Goal: Task Accomplishment & Management: Manage account settings

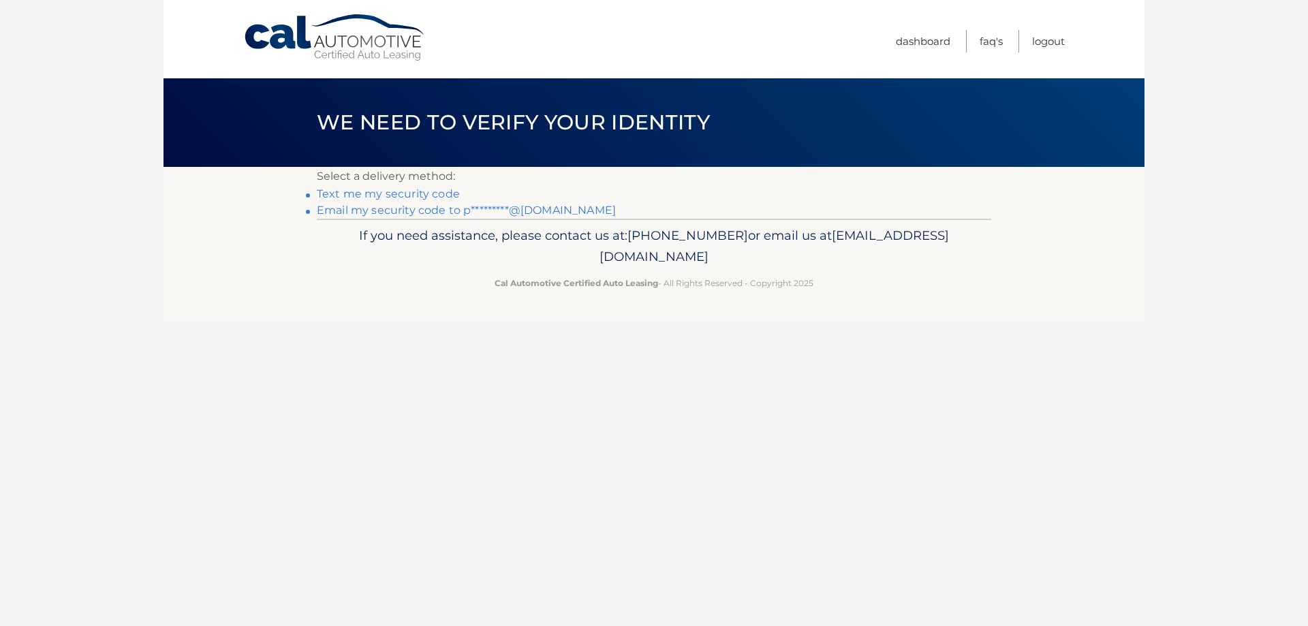
click at [392, 211] on link "Email my security code to p*********@[DOMAIN_NAME]" at bounding box center [466, 210] width 299 height 13
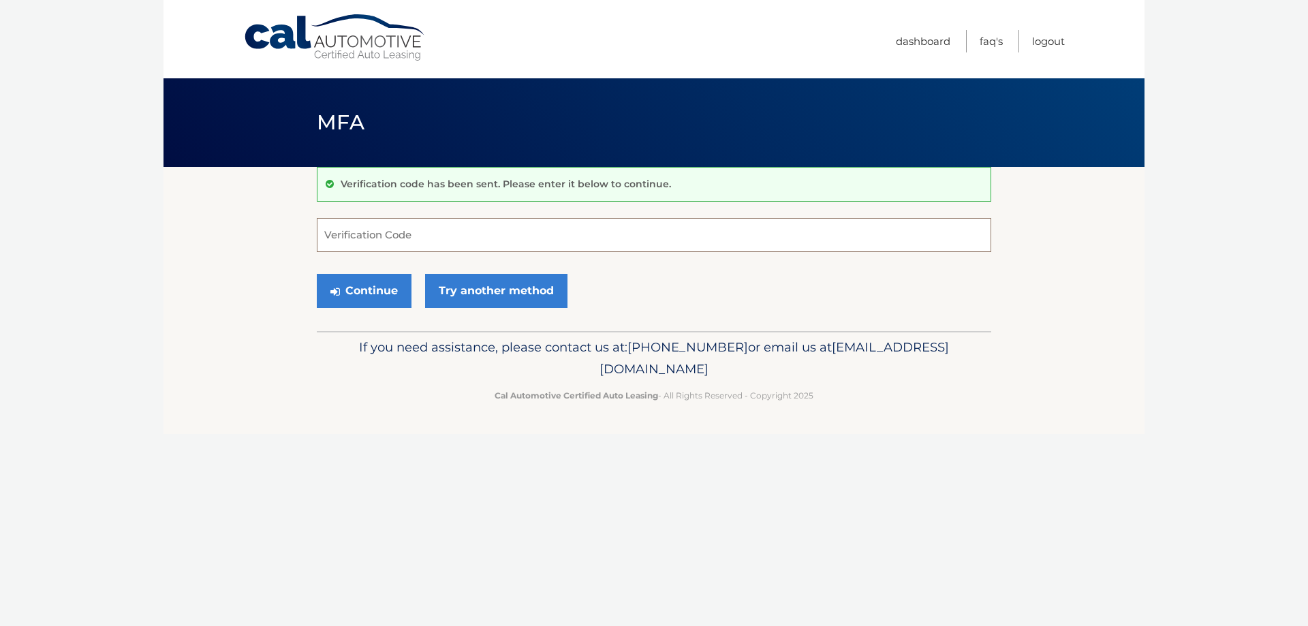
click at [356, 236] on input "Verification Code" at bounding box center [654, 235] width 674 height 34
type input "896280"
click at [317, 274] on button "Continue" at bounding box center [364, 291] width 95 height 34
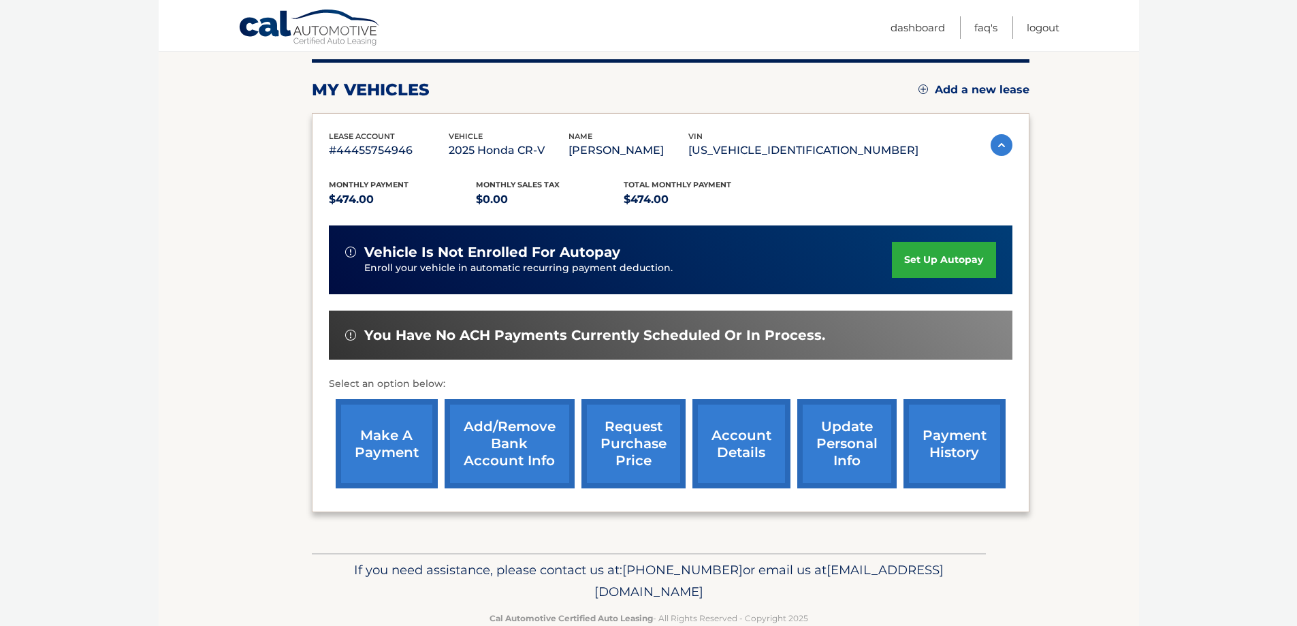
scroll to position [200, 0]
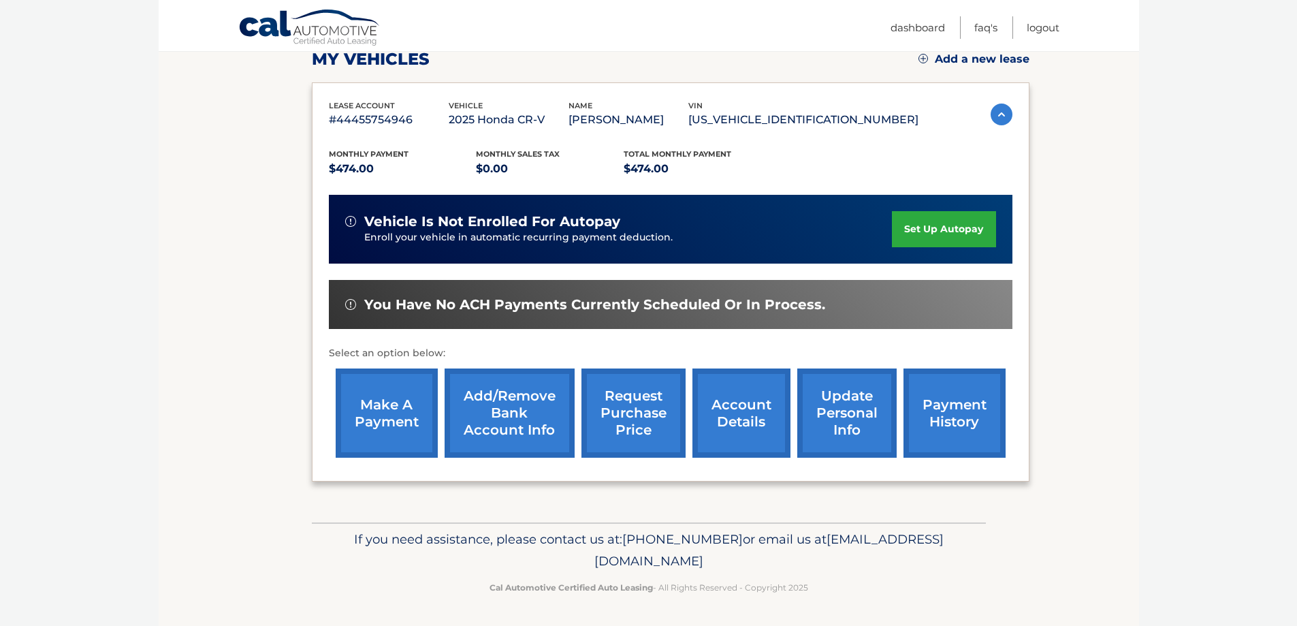
click at [723, 404] on link "account details" at bounding box center [742, 412] width 98 height 89
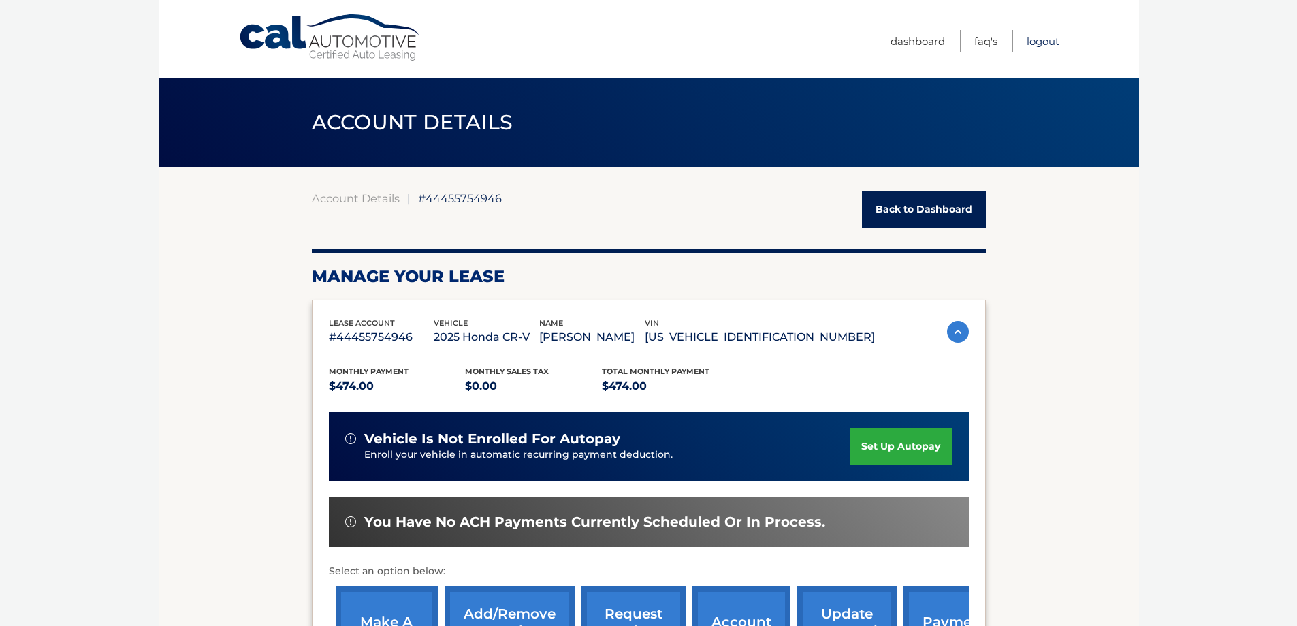
click at [1032, 44] on link "Logout" at bounding box center [1043, 41] width 33 height 22
